Goal: Task Accomplishment & Management: Manage account settings

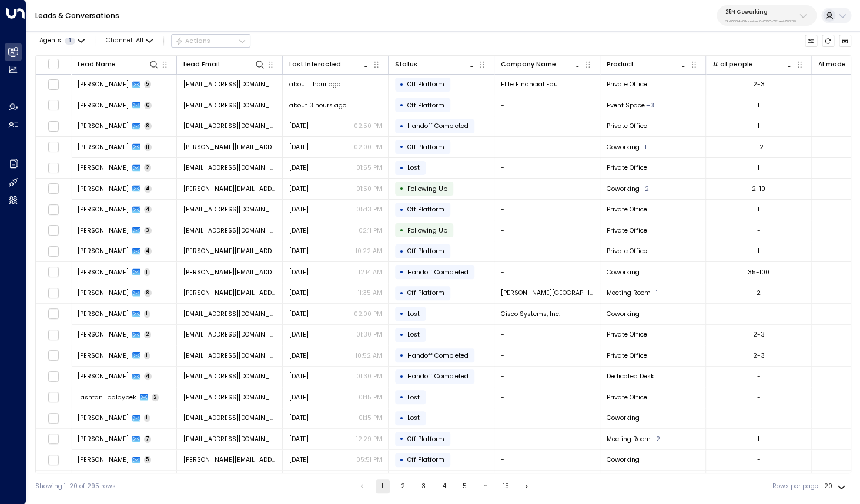
click at [740, 8] on p "25N Coworking" at bounding box center [760, 11] width 71 height 7
type input "*********"
click at [759, 79] on div "Storage Star ID: bc340fee-f559-48fc-84eb-70f3f6817ad8" at bounding box center [779, 80] width 116 height 18
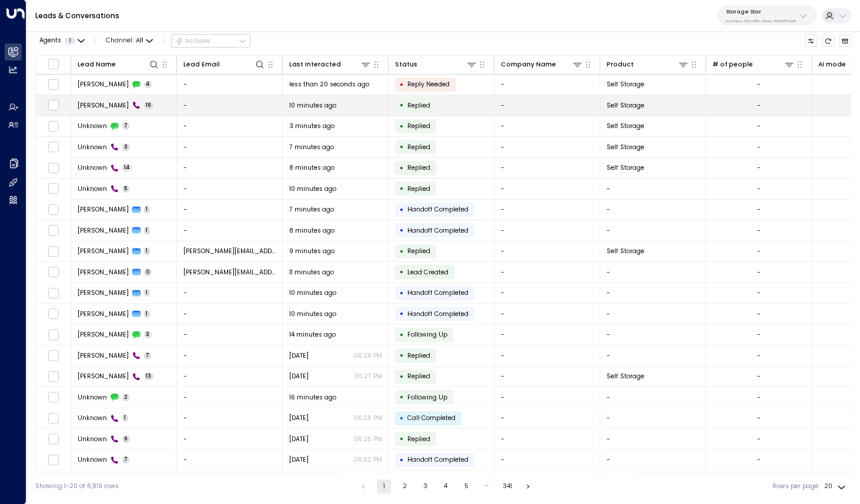
click at [92, 104] on span "[PERSON_NAME]" at bounding box center [103, 105] width 51 height 9
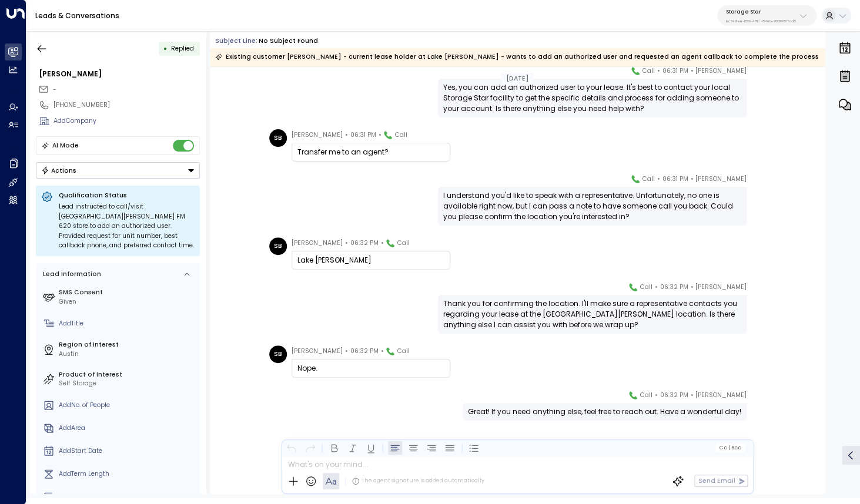
scroll to position [613, 0]
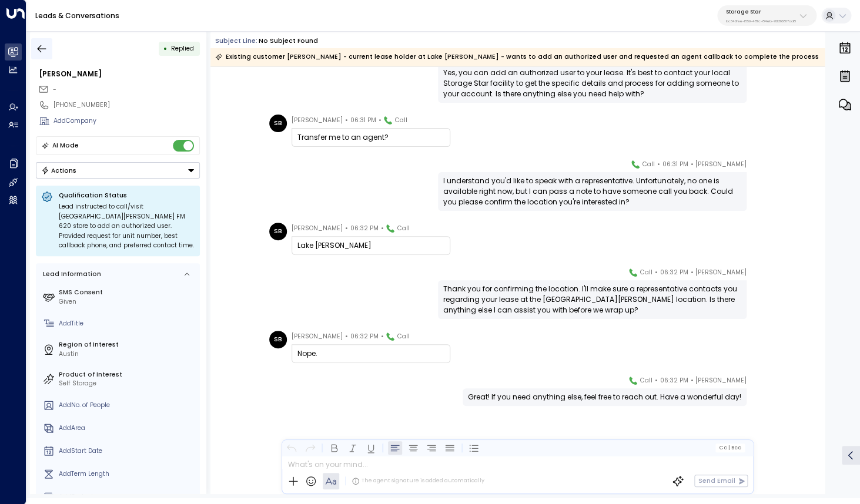
click at [38, 45] on icon "button" at bounding box center [42, 49] width 12 height 12
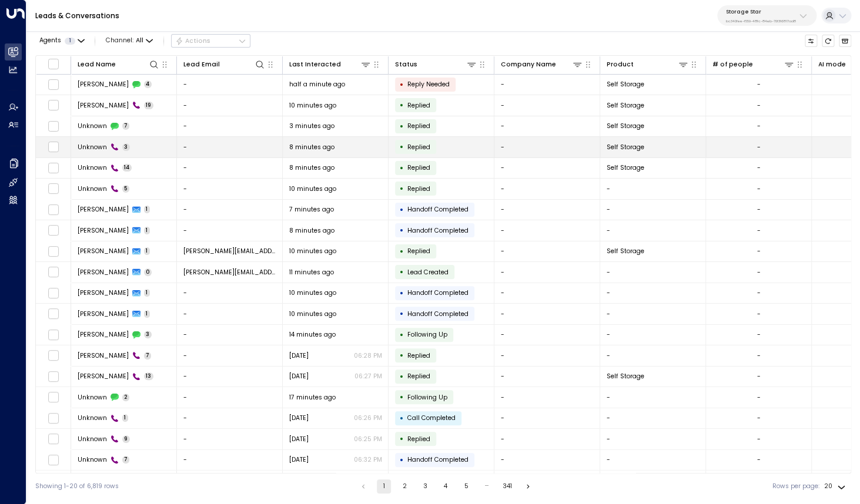
click at [99, 146] on span "Unknown" at bounding box center [92, 147] width 29 height 9
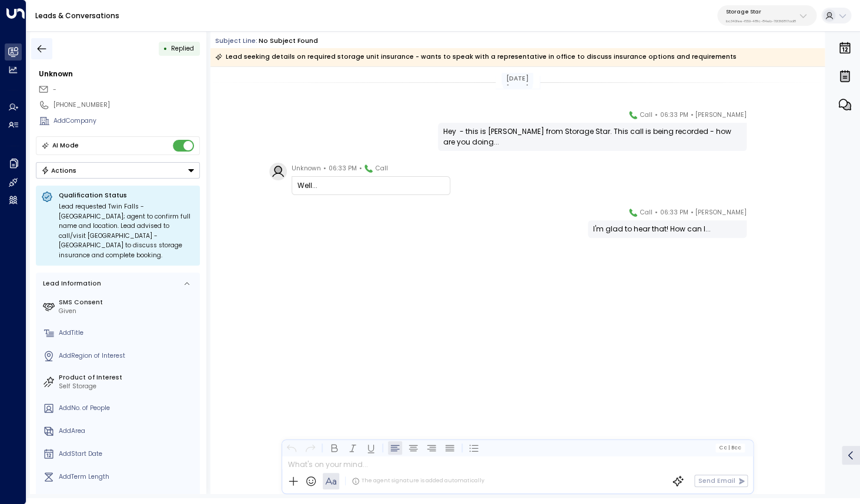
click at [46, 54] on icon "button" at bounding box center [42, 49] width 12 height 12
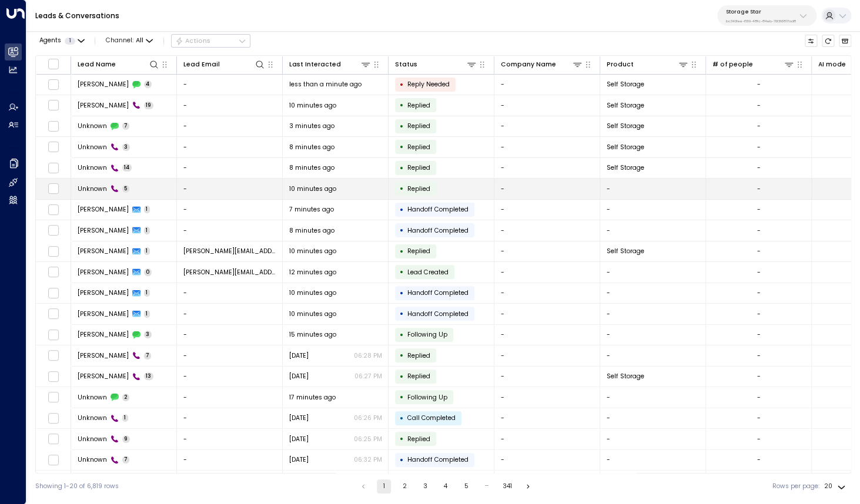
click at [103, 193] on td "Unknown 5" at bounding box center [124, 189] width 106 height 21
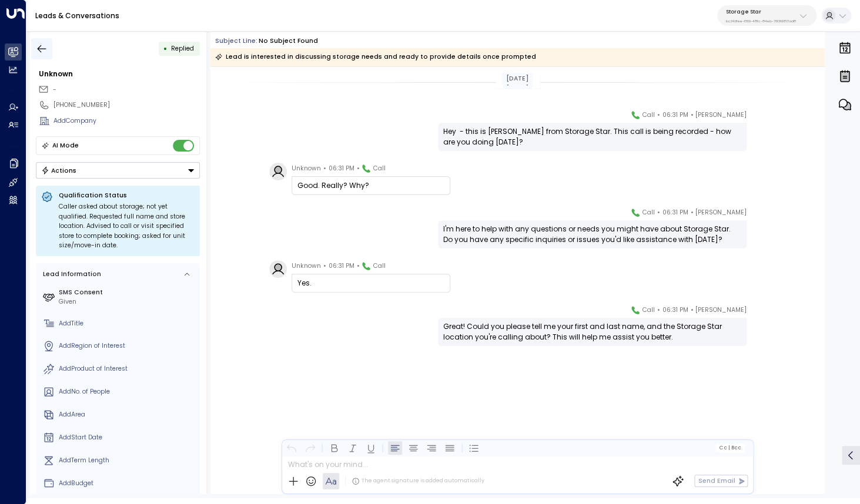
click at [38, 45] on icon "button" at bounding box center [42, 49] width 12 height 12
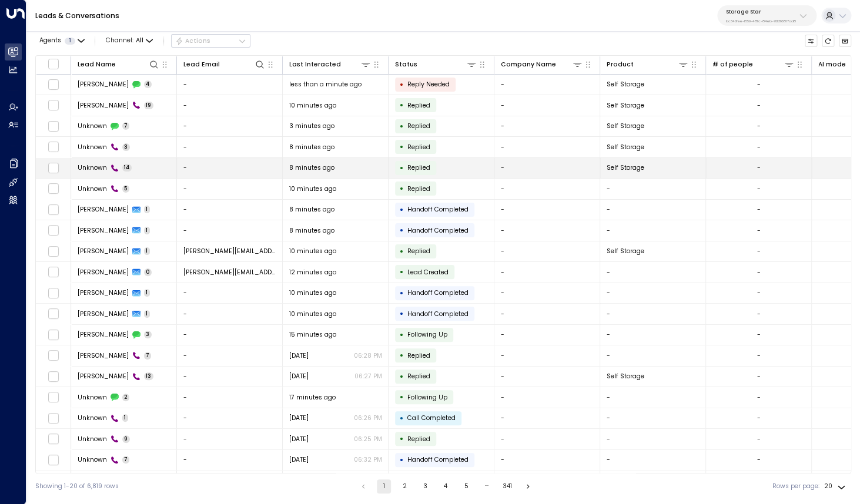
click at [99, 170] on span "Unknown" at bounding box center [92, 167] width 29 height 9
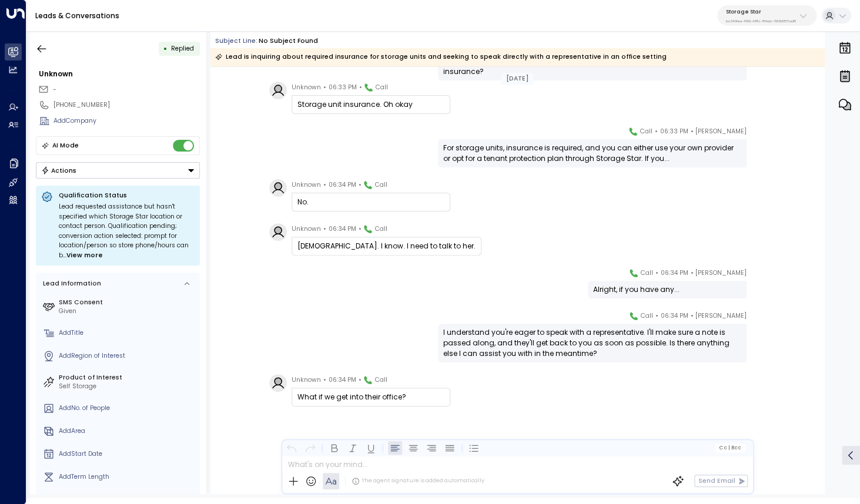
scroll to position [354, 0]
click at [42, 47] on icon "button" at bounding box center [42, 49] width 12 height 12
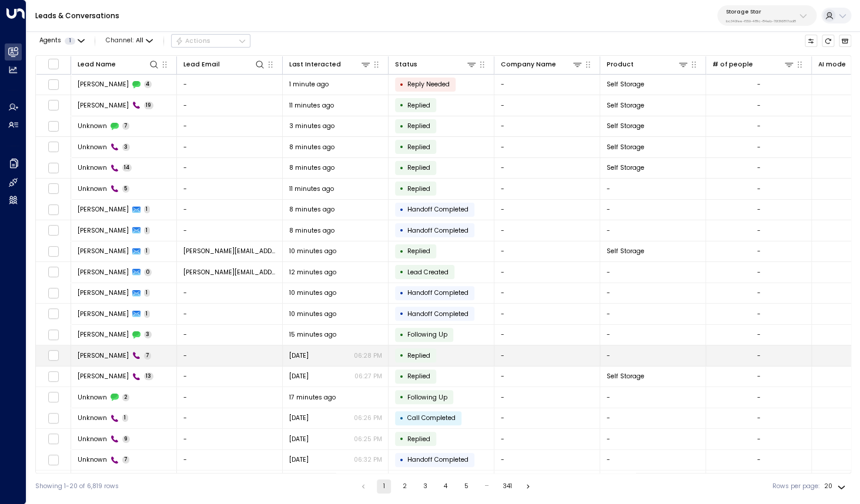
click at [102, 352] on span "[PERSON_NAME]" at bounding box center [103, 355] width 51 height 9
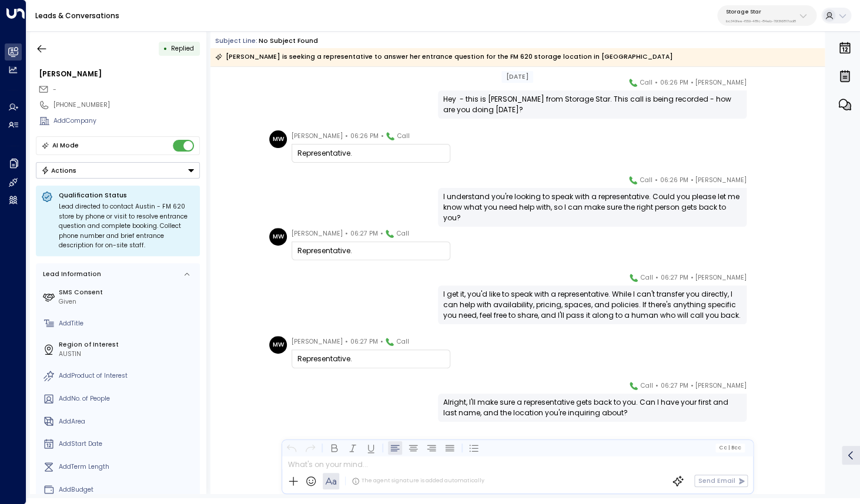
scroll to position [49, 0]
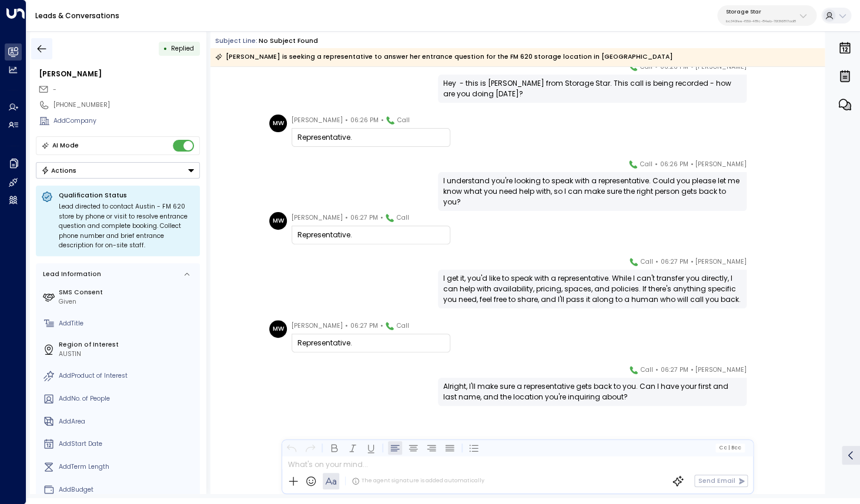
click at [36, 49] on icon "button" at bounding box center [42, 49] width 12 height 12
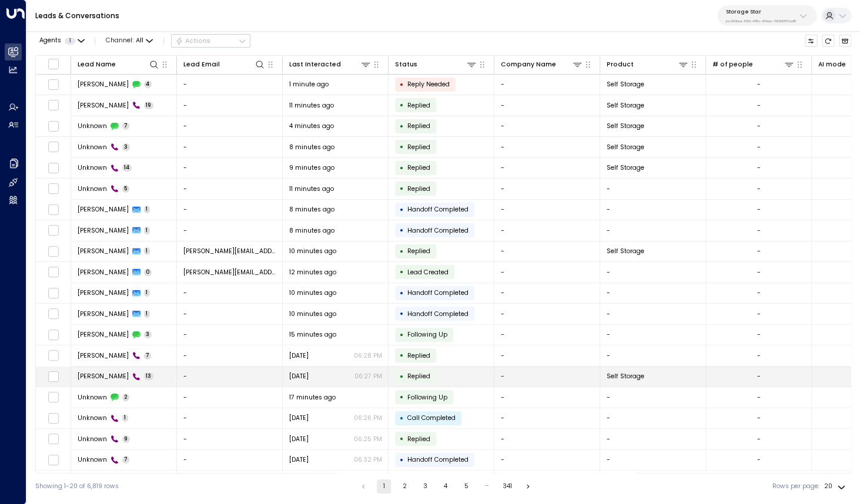
click at [97, 379] on span "[PERSON_NAME]" at bounding box center [103, 376] width 51 height 9
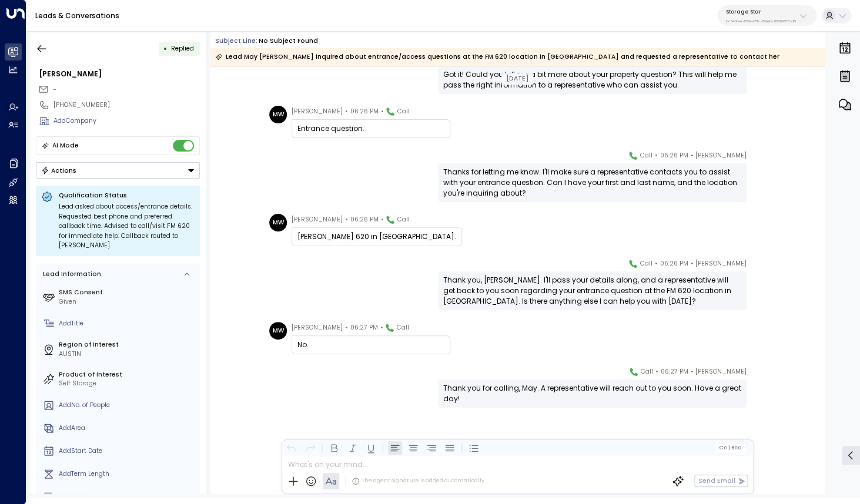
scroll to position [352, 0]
click at [46, 46] on icon "button" at bounding box center [42, 49] width 12 height 12
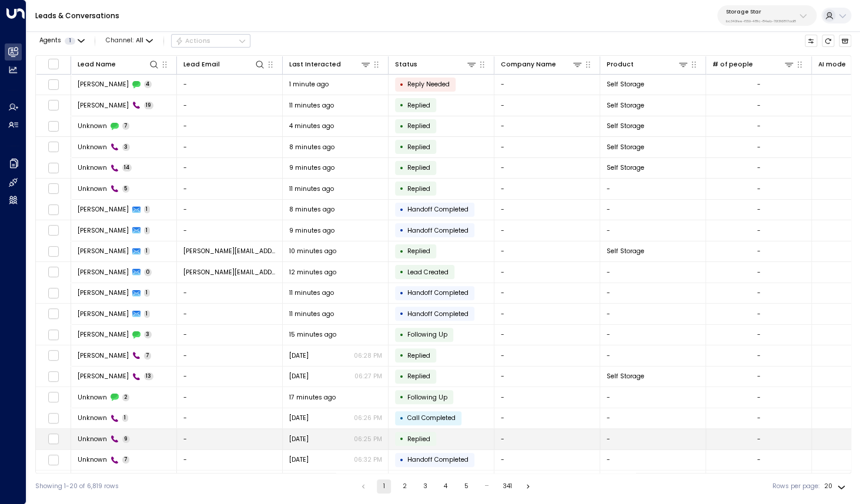
click at [105, 438] on span "Unknown" at bounding box center [92, 439] width 29 height 9
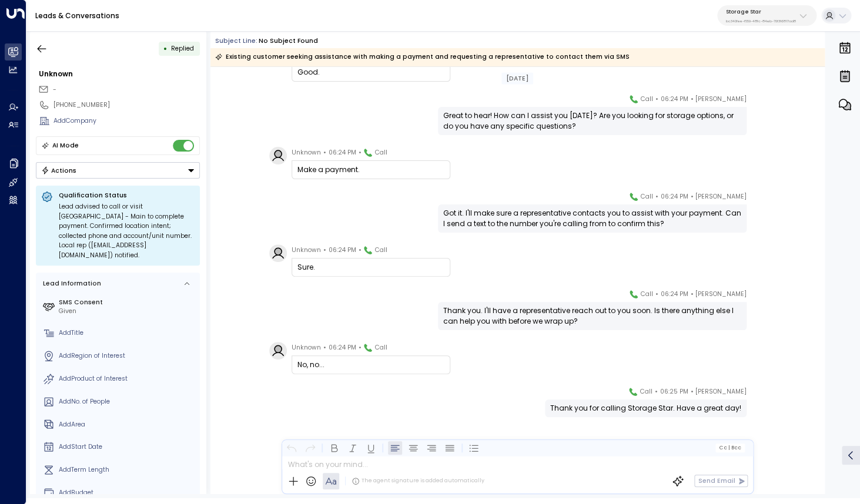
scroll to position [125, 0]
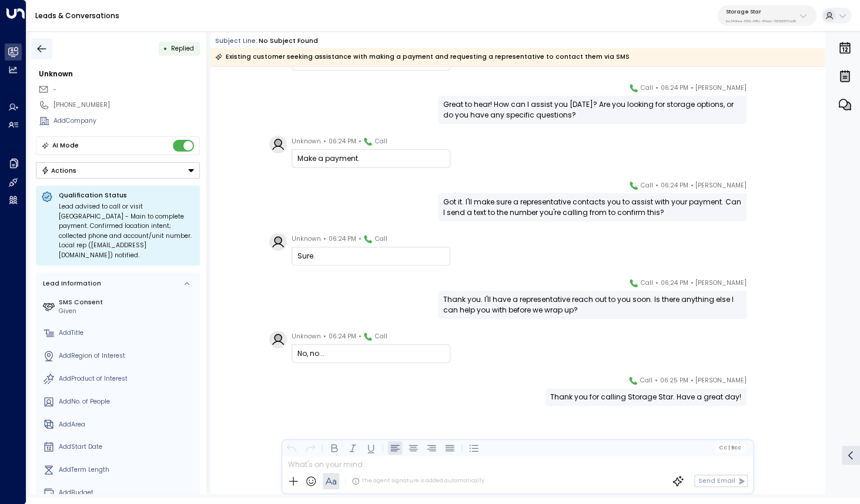
click at [36, 43] on button "button" at bounding box center [41, 48] width 21 height 21
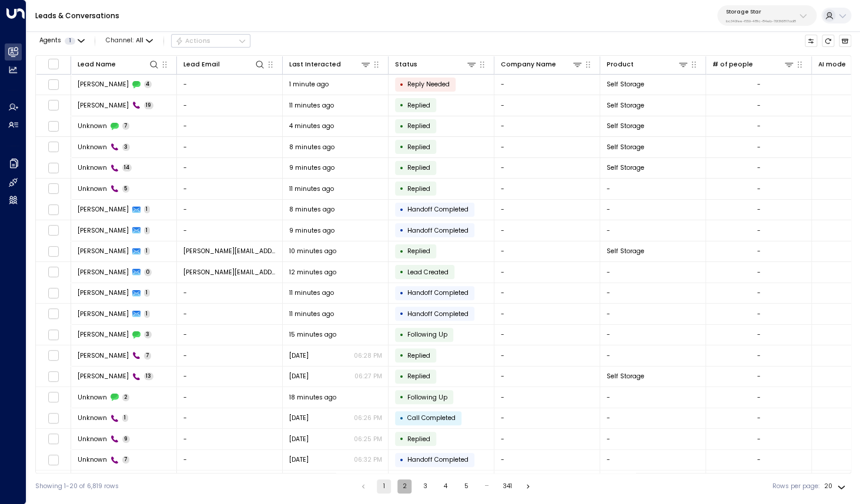
click at [401, 489] on button "2" at bounding box center [404, 486] width 14 height 14
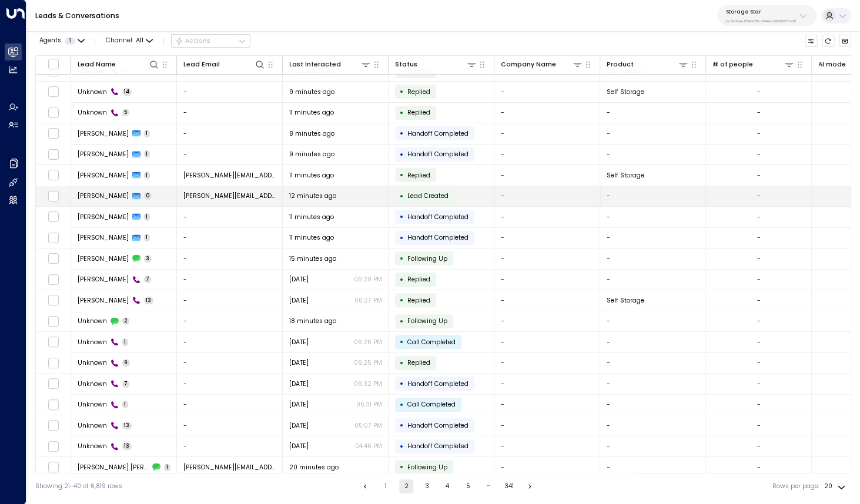
scroll to position [18, 0]
